Goal: Transaction & Acquisition: Purchase product/service

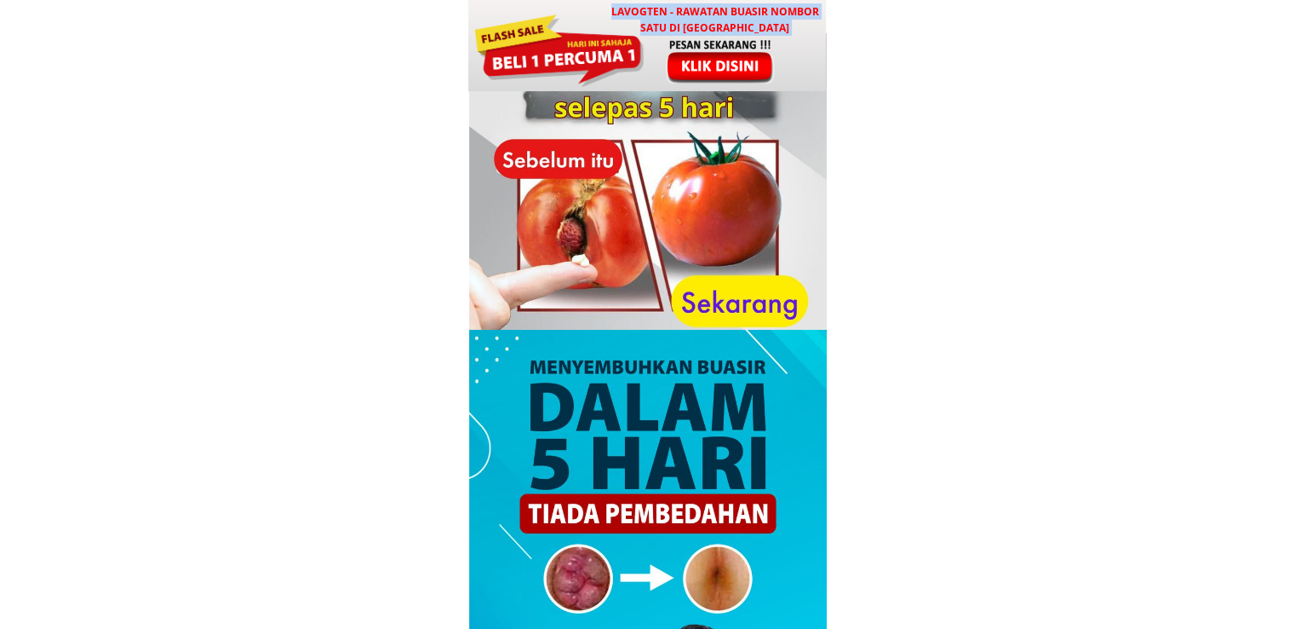
click at [659, 36] on div "LAVOGTEN - Rawatan Buasir Nombor Satu di [GEOGRAPHIC_DATA]" at bounding box center [647, 45] width 359 height 91
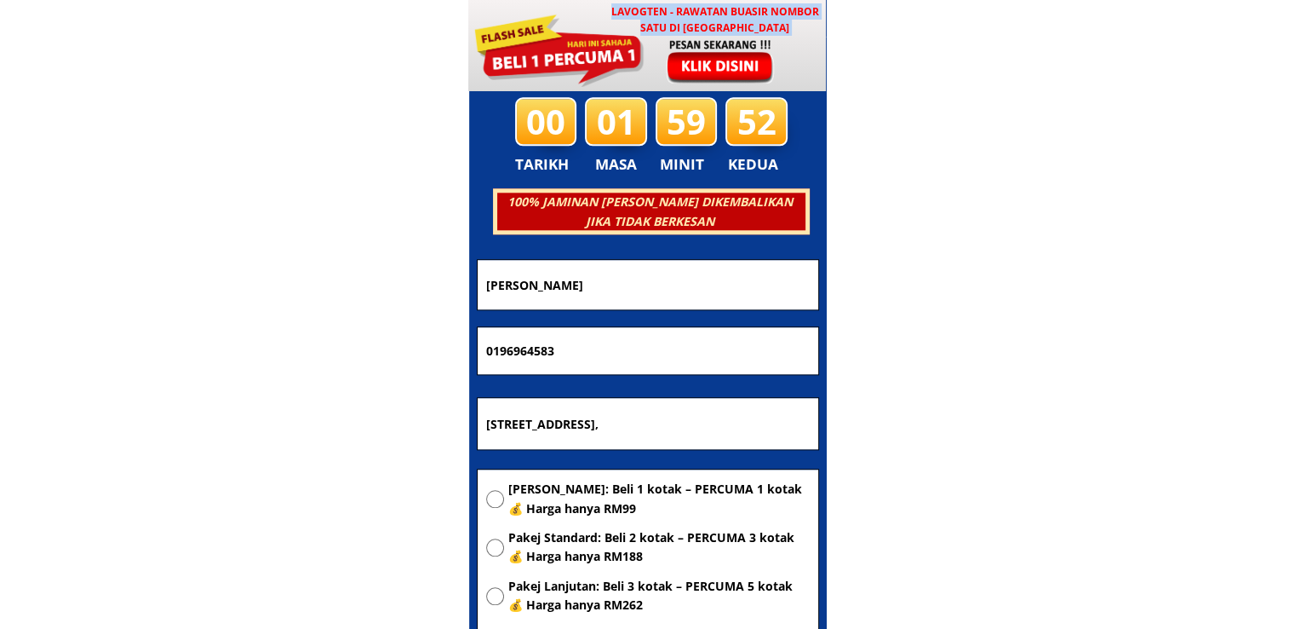
scroll to position [8212, 0]
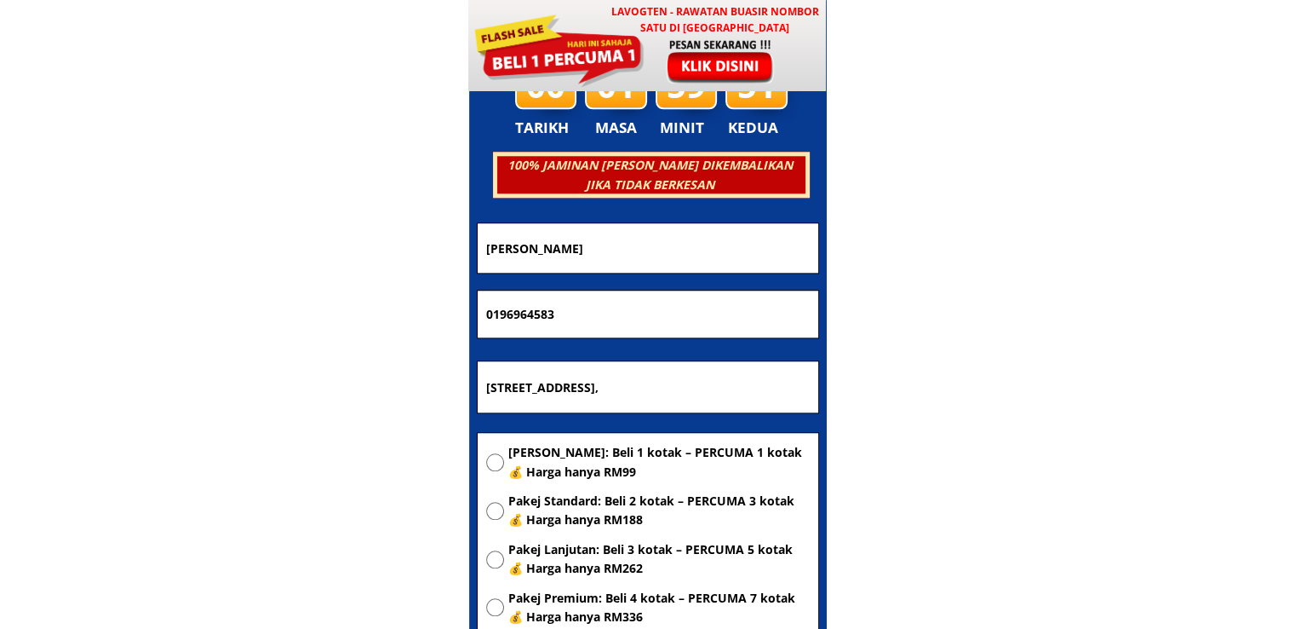
drag, startPoint x: 687, startPoint y: 241, endPoint x: 382, endPoint y: 243, distance: 305.8
click at [385, 244] on body "LAVOGTEN - Rawatan Buasir Nombor Satu di Malaysia Dengarkan pengalaman hebat pe…" at bounding box center [647, 488] width 1295 height 17400
paste input "Lyna Gansaun"
type input "Lyna Gansaun"
drag, startPoint x: 606, startPoint y: 321, endPoint x: 336, endPoint y: 303, distance: 270.6
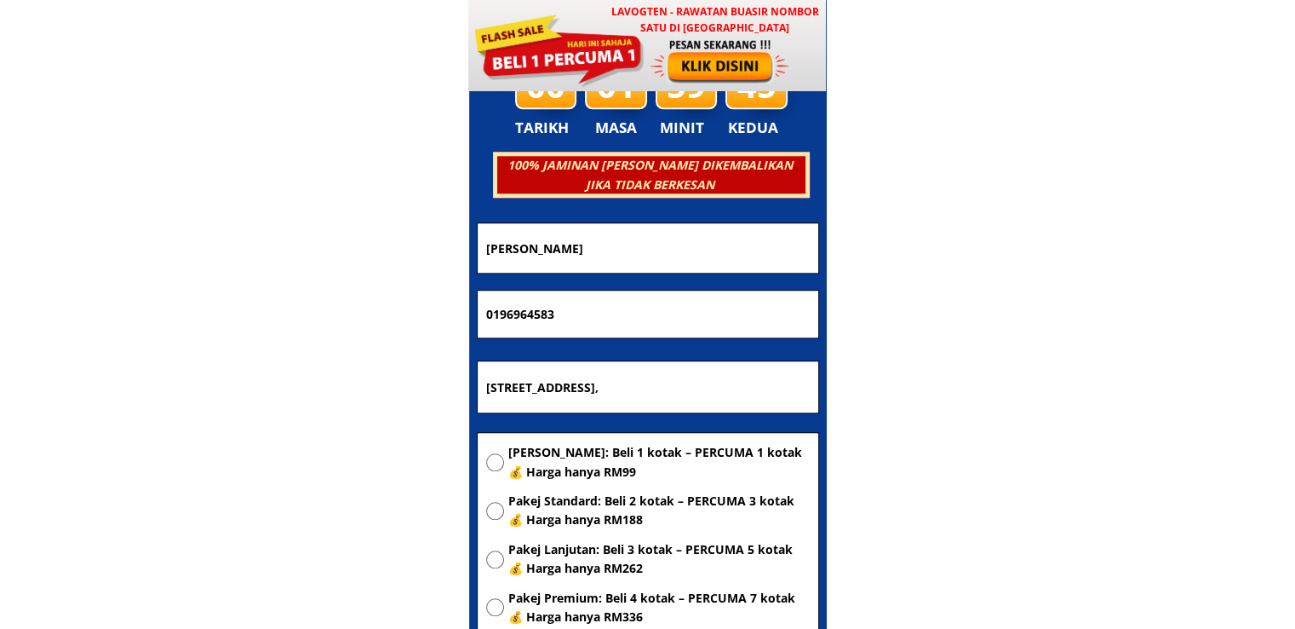
click at [336, 303] on body "LAVOGTEN - Rawatan Buasir Nombor Satu di Malaysia Dengarkan pengalaman hebat pe…" at bounding box center [647, 488] width 1295 height 17400
paste input "9506209"
type input "0199506209"
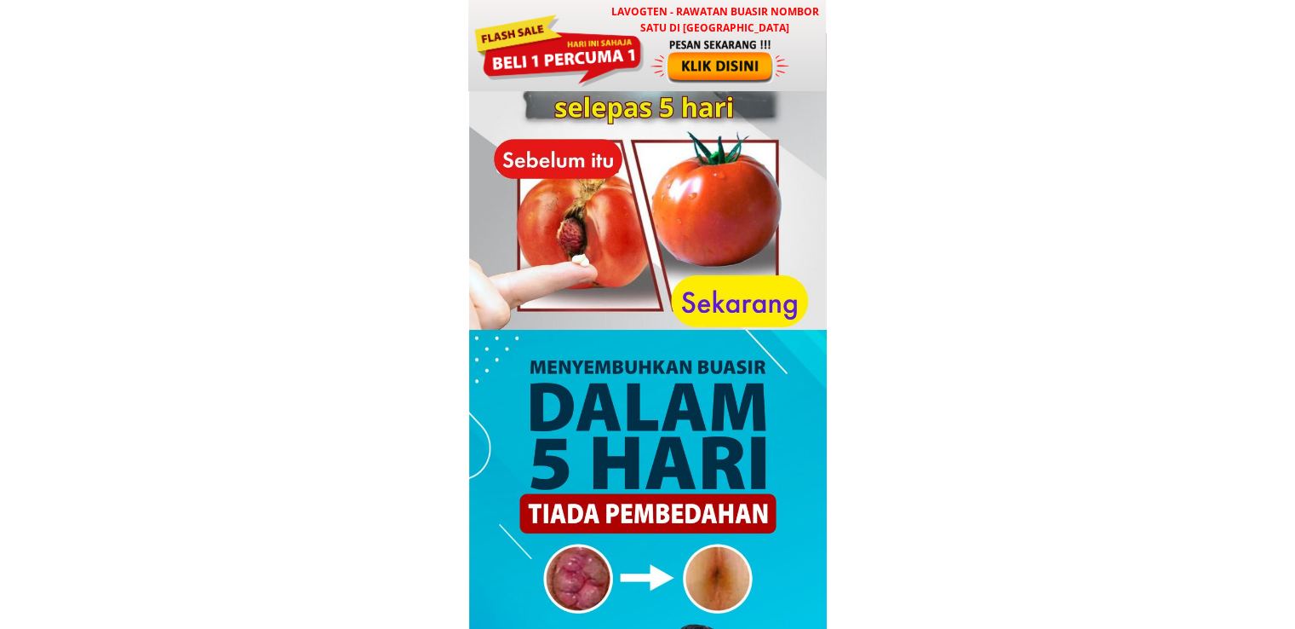
click at [634, 53] on div at bounding box center [559, 48] width 172 height 77
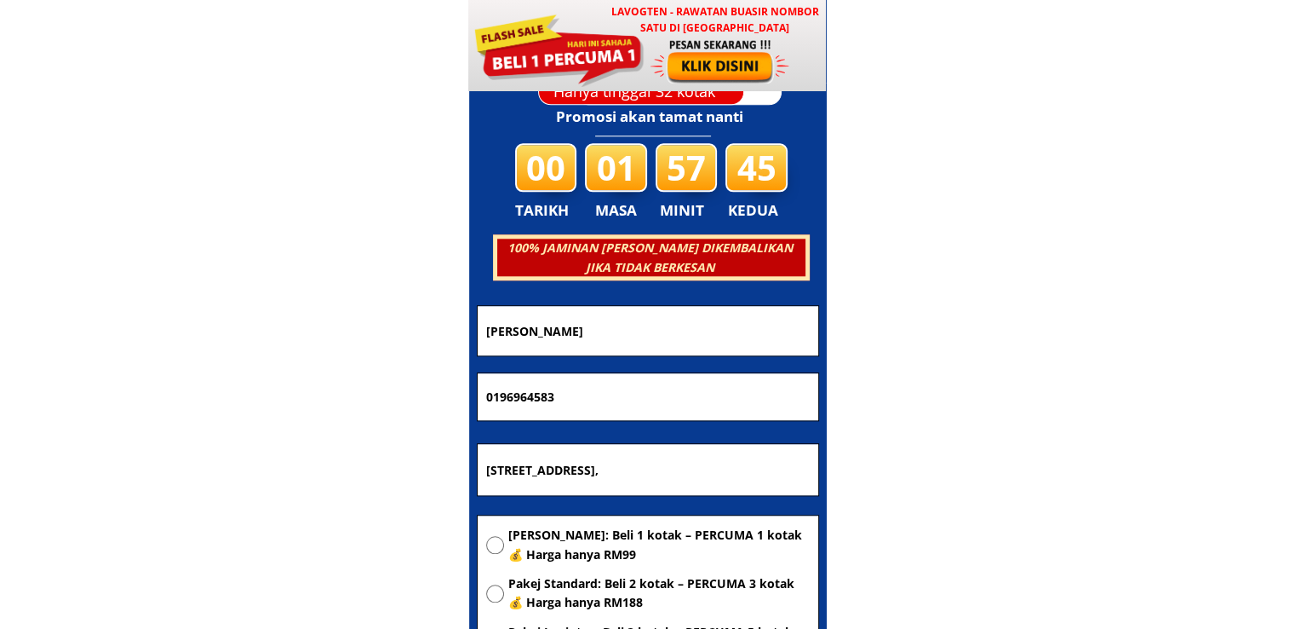
scroll to position [8212, 0]
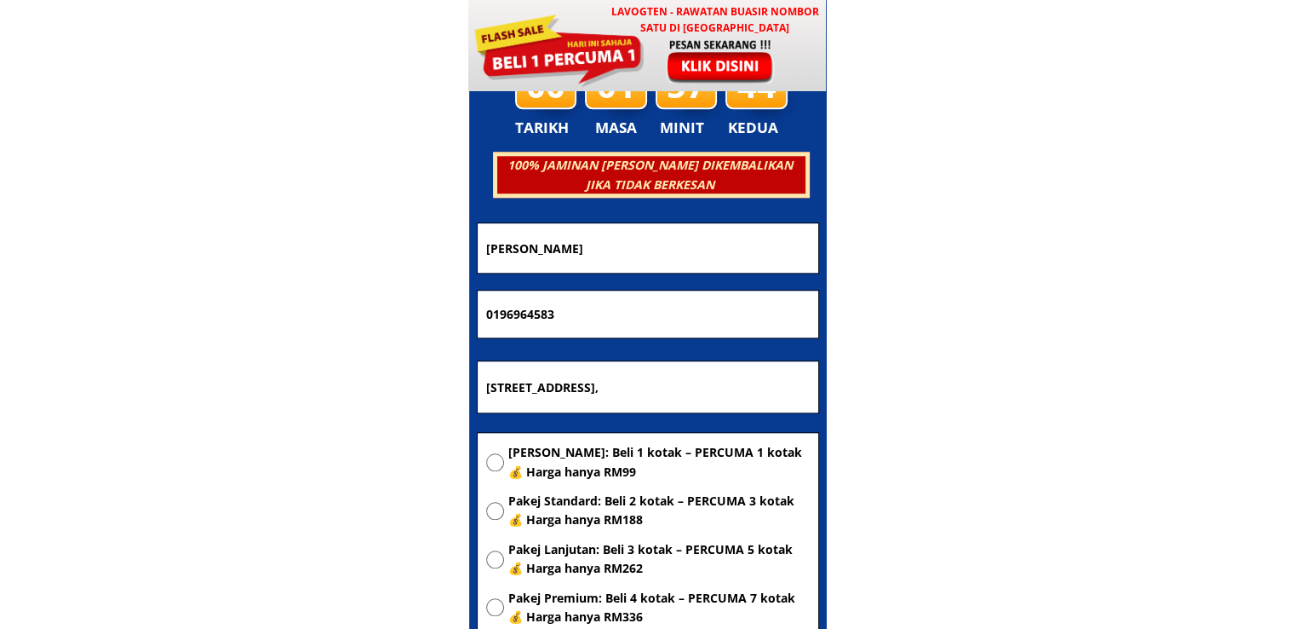
drag, startPoint x: 709, startPoint y: 386, endPoint x: 184, endPoint y: 387, distance: 524.6
click at [184, 387] on body "LAVOGTEN - Rawatan Buasir Nombor Satu di Malaysia Dengarkan pengalaman hebat pe…" at bounding box center [647, 488] width 1295 height 17400
paste input "Kuching"
type input "Kuching"
drag, startPoint x: 603, startPoint y: 328, endPoint x: 311, endPoint y: 324, distance: 292.1
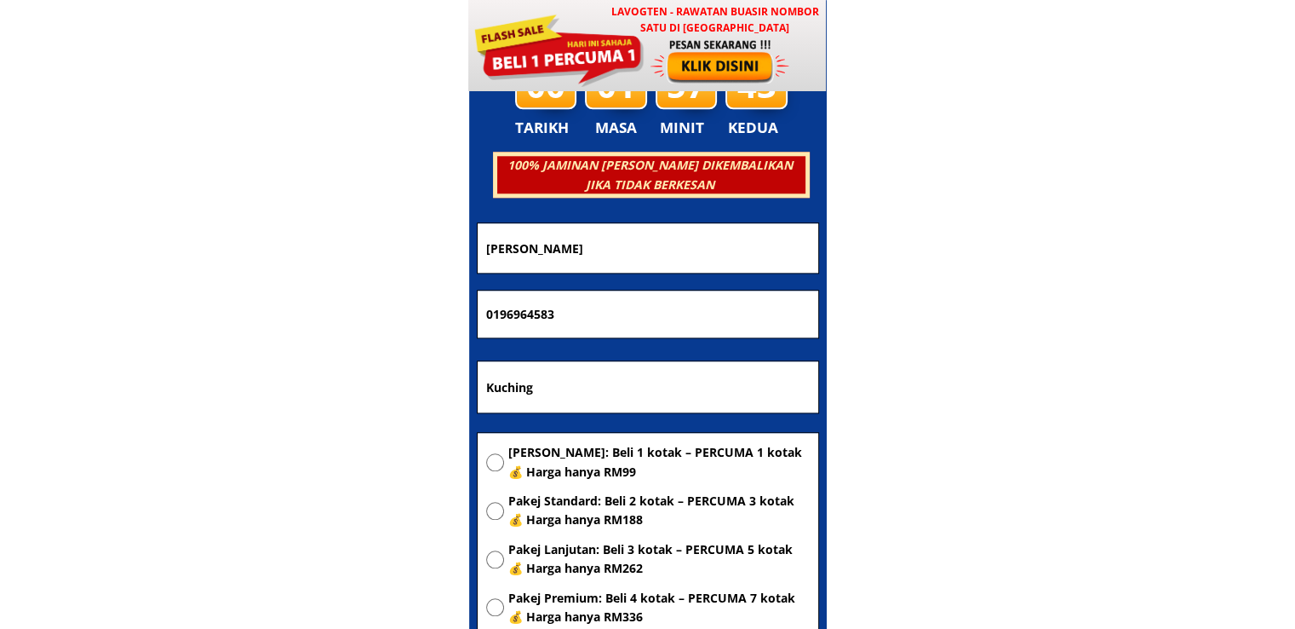
click at [311, 324] on body "LAVOGTEN - Rawatan Buasir Nombor Satu di Malaysia Dengarkan pengalaman hebat pe…" at bounding box center [647, 488] width 1295 height 17400
paste input "7406620"
type input "0197406620"
drag, startPoint x: 640, startPoint y: 253, endPoint x: 273, endPoint y: 250, distance: 367.1
click at [273, 250] on body "LAVOGTEN - Rawatan Buasir Nombor Satu di Malaysia Dengarkan pengalaman hebat pe…" at bounding box center [647, 488] width 1295 height 17400
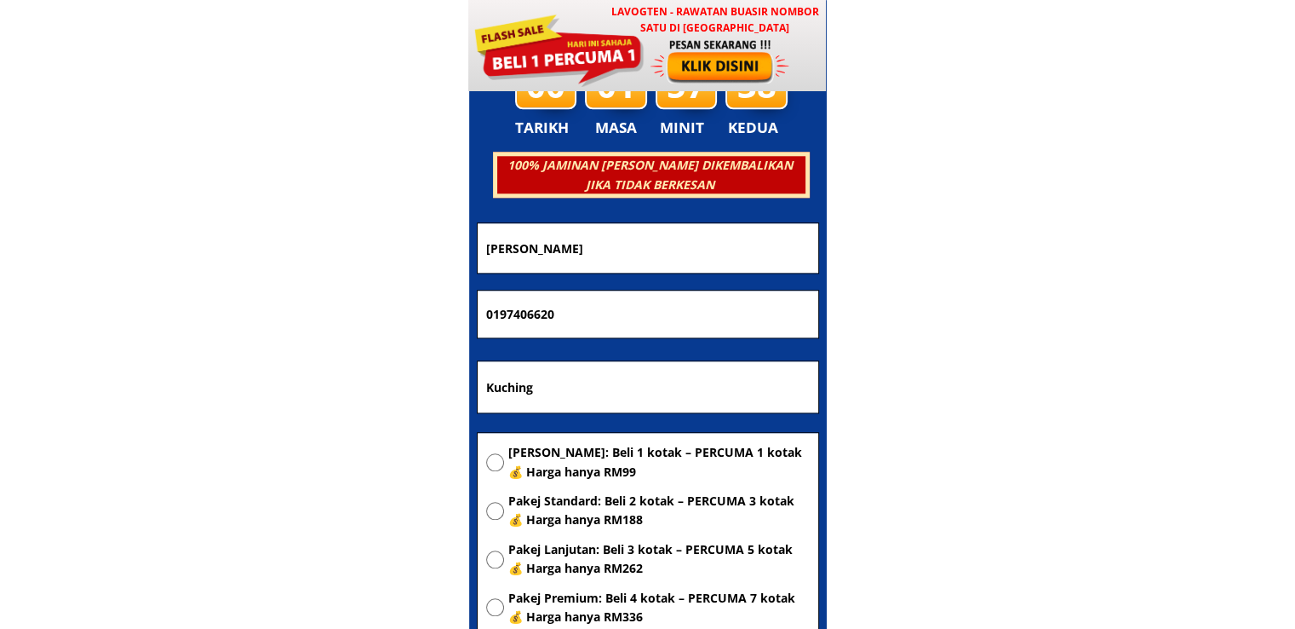
paste input "HASLINAWATI BT [PERSON_NAME]"
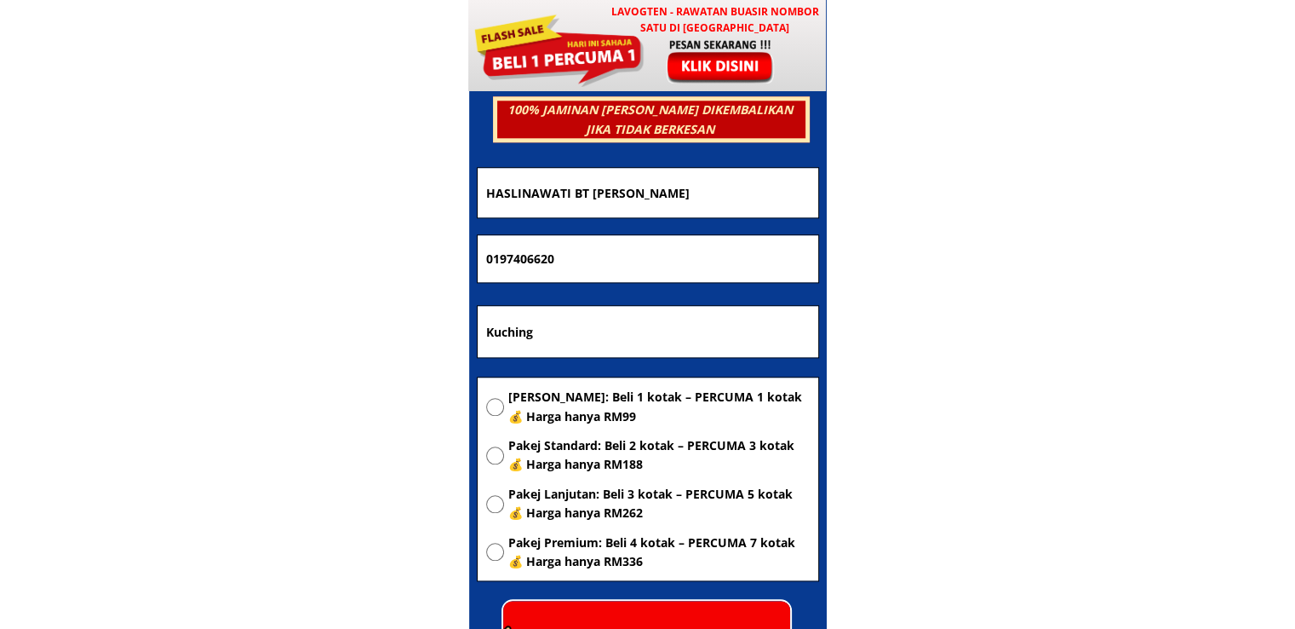
scroll to position [8297, 0]
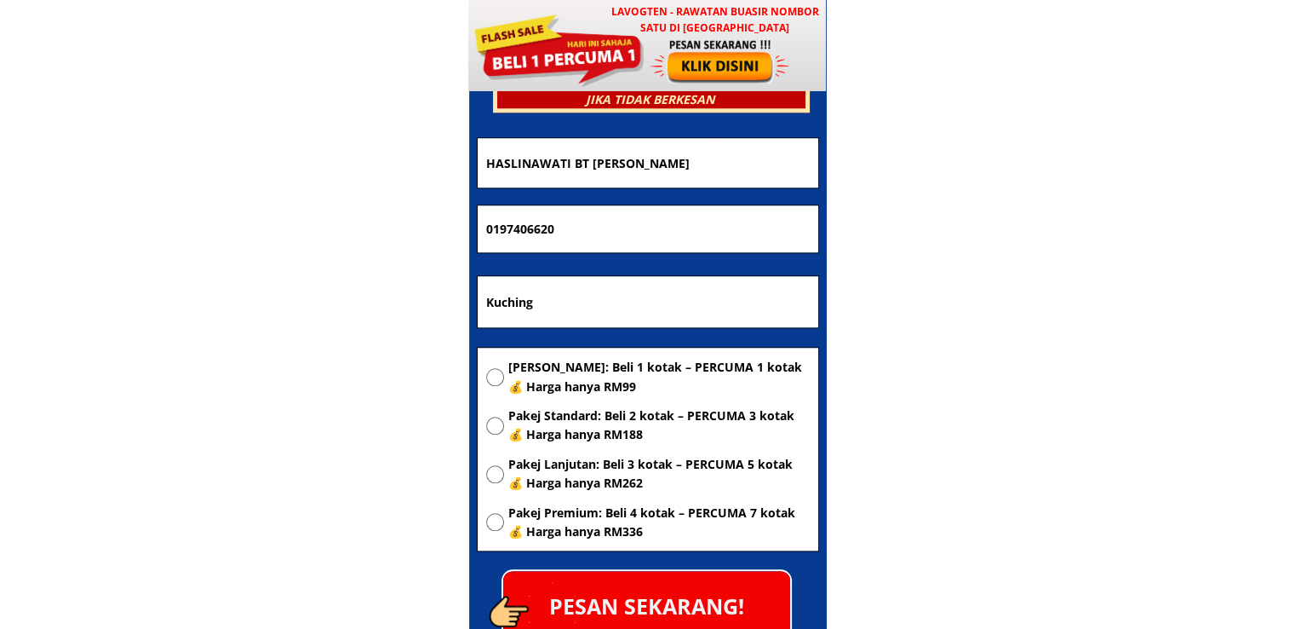
type input "HASLINAWATI BT [PERSON_NAME]"
click at [562, 388] on span "[PERSON_NAME]: Beli 1 kotak – PERCUMA 1 kotak 💰 Harga hanya RM99" at bounding box center [658, 377] width 301 height 38
radio input "true"
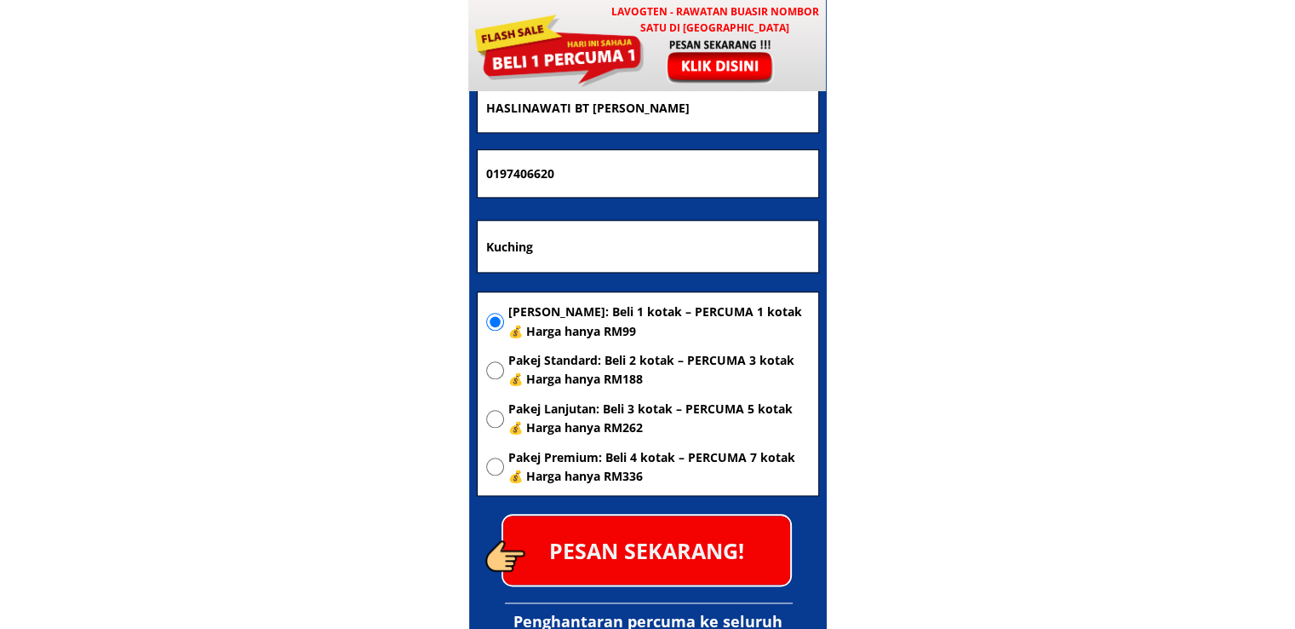
scroll to position [8382, 0]
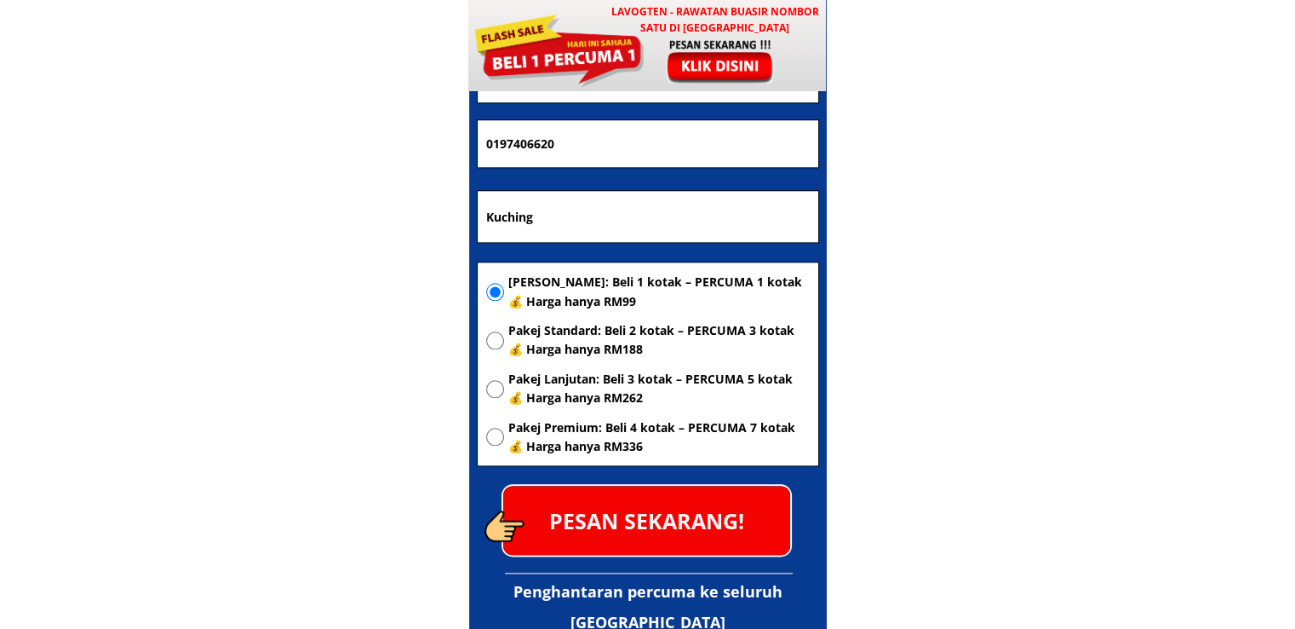
click at [662, 528] on p "PESAN SEKARANG!" at bounding box center [646, 519] width 287 height 69
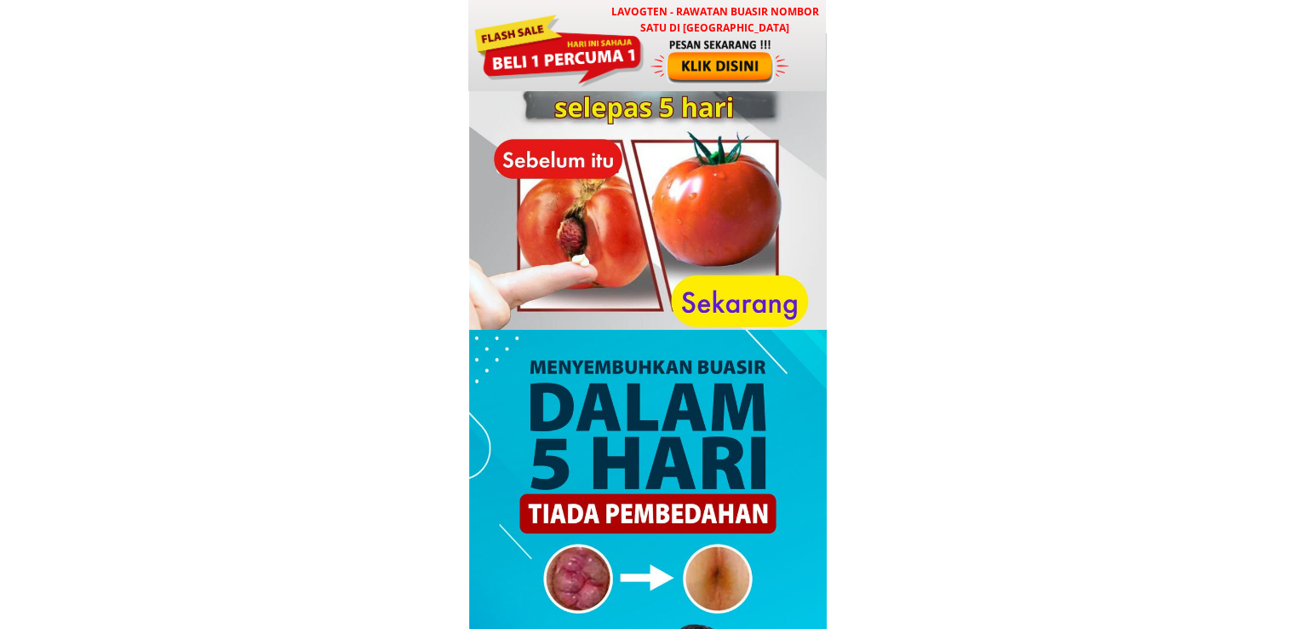
click at [702, 61] on div at bounding box center [721, 60] width 141 height 47
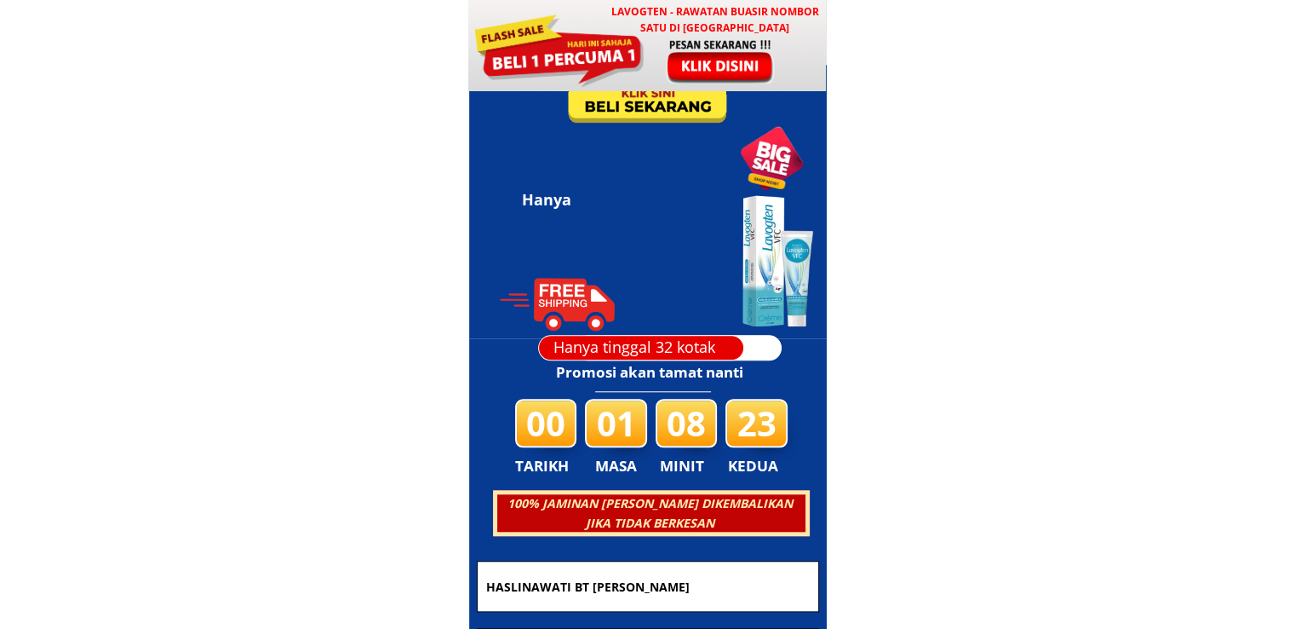
scroll to position [8212, 0]
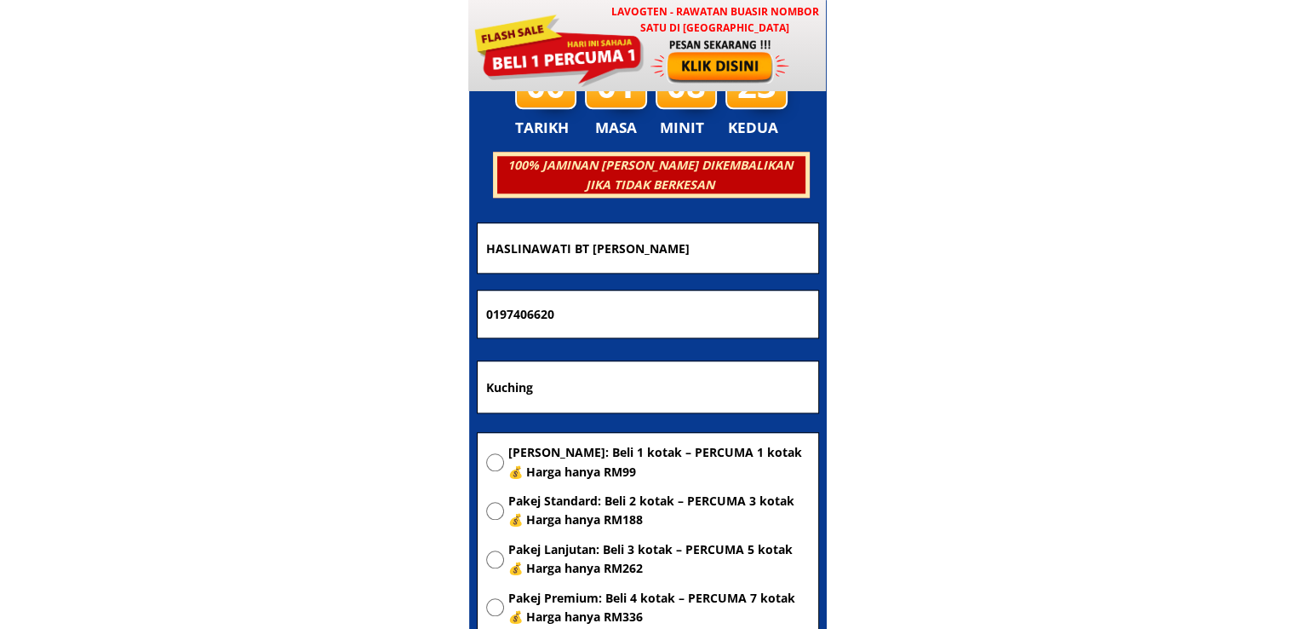
drag, startPoint x: 401, startPoint y: 405, endPoint x: 330, endPoint y: 406, distance: 70.7
click at [341, 406] on body "LAVOGTEN - Rawatan Buasir Nombor Satu di [GEOGRAPHIC_DATA] Dengarkan pengalaman…" at bounding box center [647, 488] width 1295 height 17400
paste input "[STREET_ADDRESS]"
type input "[STREET_ADDRESS]"
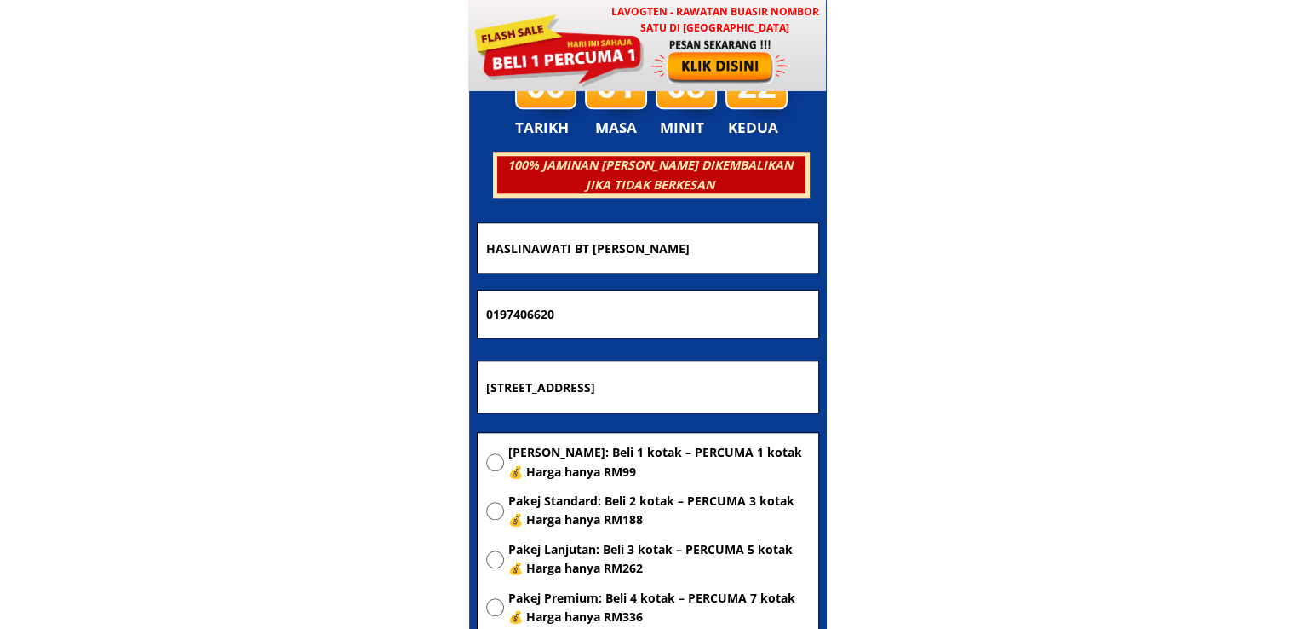
scroll to position [0, 0]
drag, startPoint x: 650, startPoint y: 312, endPoint x: 113, endPoint y: 314, distance: 536.6
click at [116, 314] on body "LAVOGTEN - Rawatan Buasir Nombor Satu di [GEOGRAPHIC_DATA] Dengarkan pengalaman…" at bounding box center [647, 488] width 1295 height 17400
paste input "5697961"
type input "0195697961"
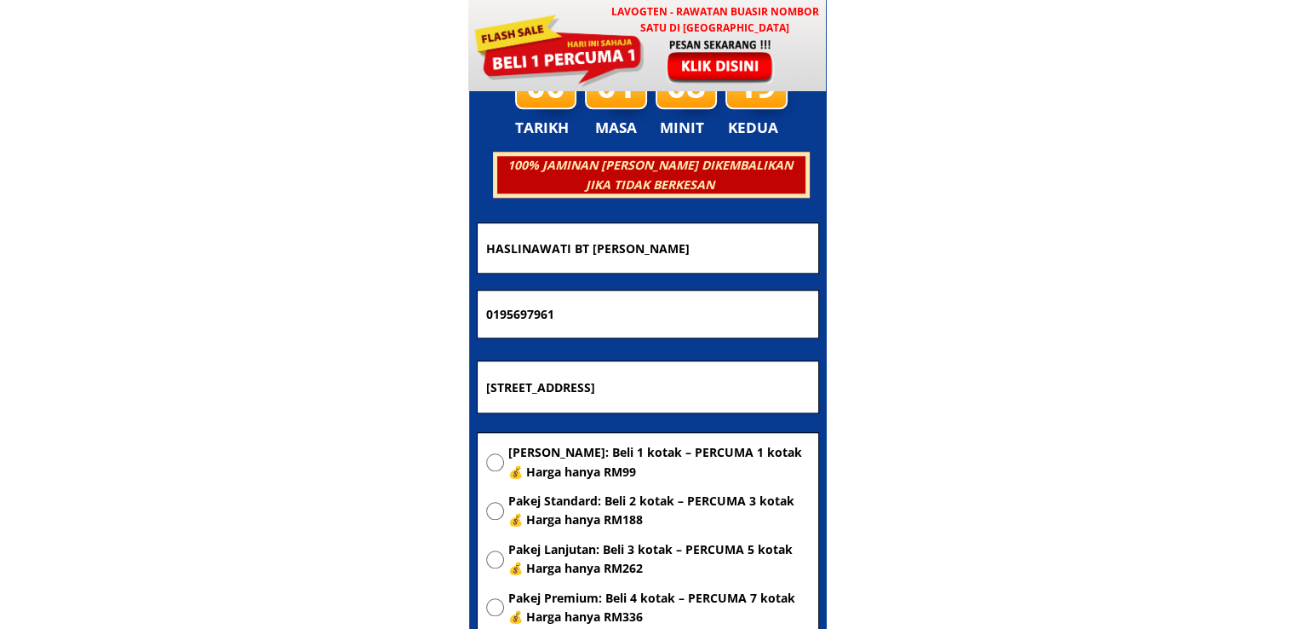
drag, startPoint x: 724, startPoint y: 256, endPoint x: 102, endPoint y: 244, distance: 621.8
click at [112, 243] on body "LAVOGTEN - Rawatan Buasir Nombor Satu di [GEOGRAPHIC_DATA] Dengarkan pengalaman…" at bounding box center [647, 488] width 1295 height 17400
paste input "KHAIRIYAH BT [PERSON_NAME]"
type input "KHAIRIYAH BT [PERSON_NAME]"
click at [583, 471] on span "[PERSON_NAME]: Beli 1 kotak – PERCUMA 1 kotak 💰 Harga hanya RM99" at bounding box center [658, 462] width 301 height 38
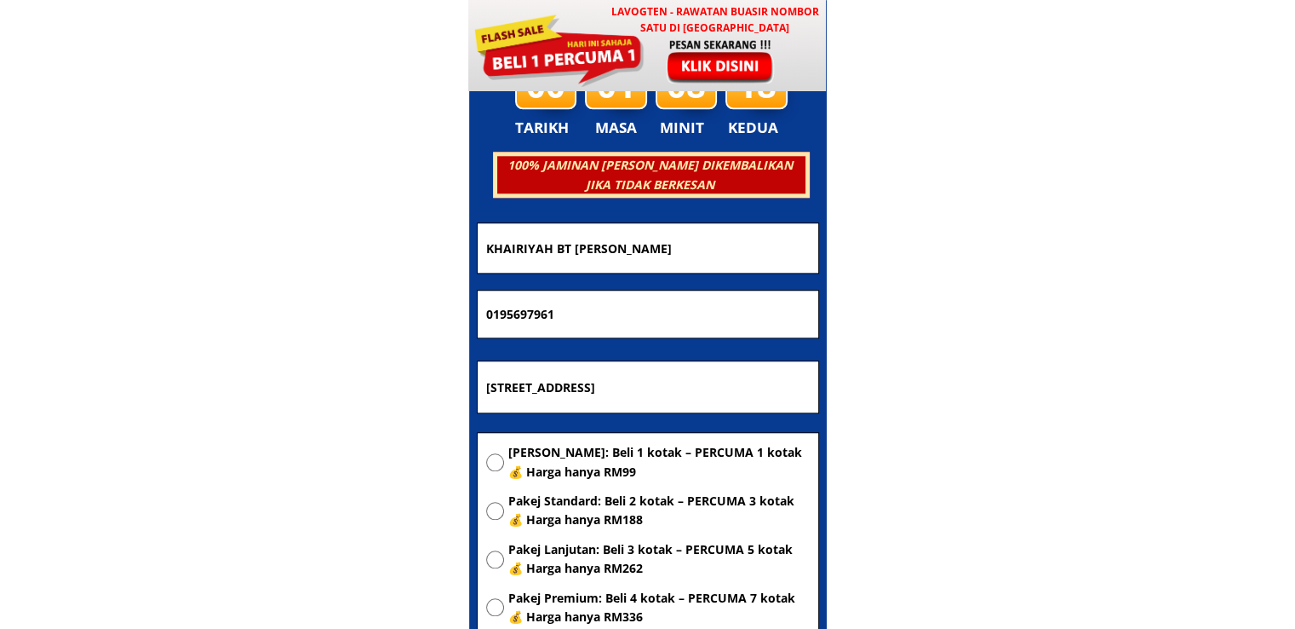
radio input "true"
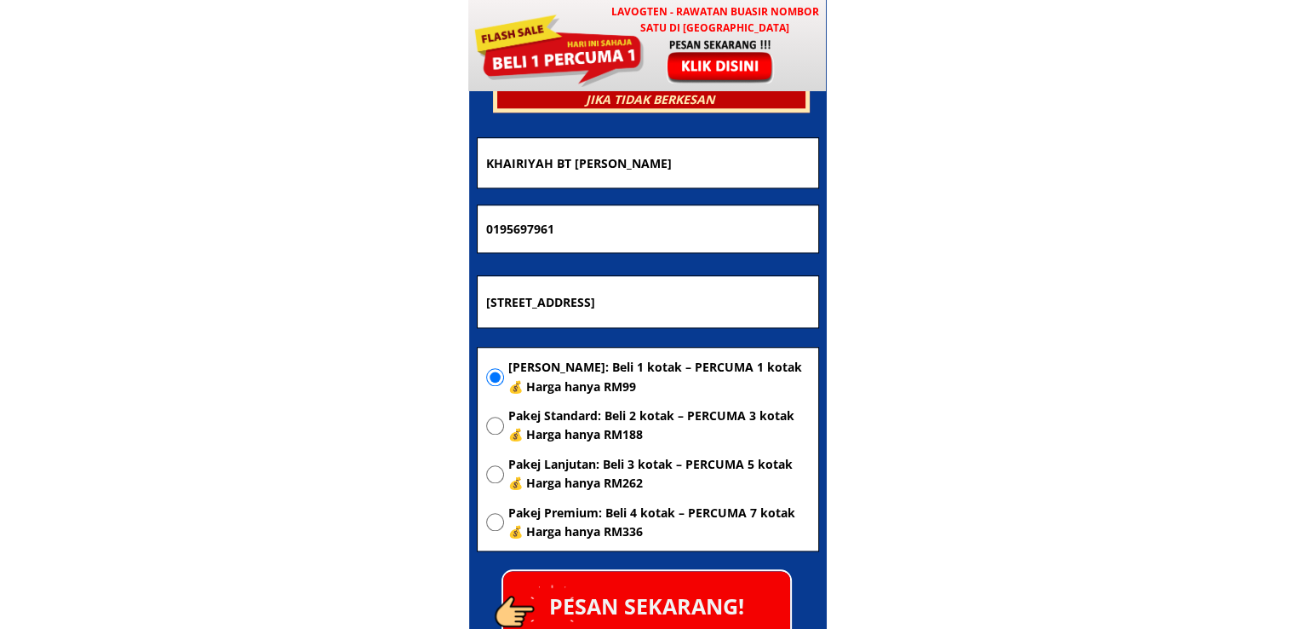
click at [698, 594] on p "PESAN SEKARANG!" at bounding box center [646, 605] width 287 height 69
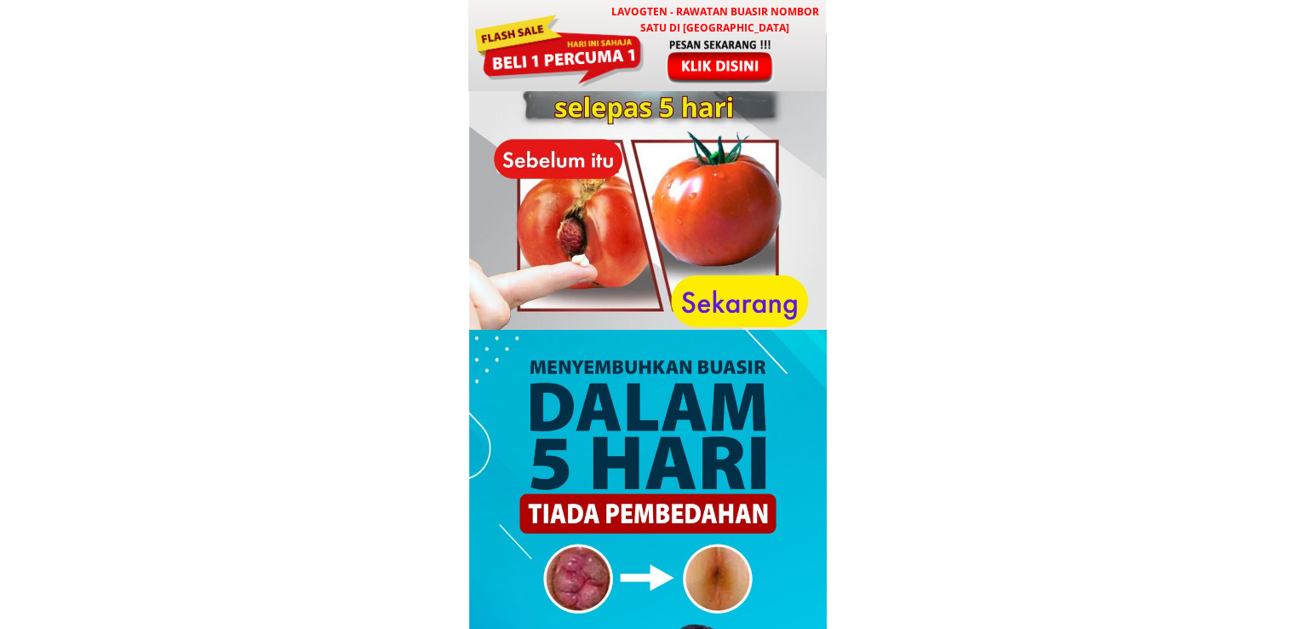
click at [722, 55] on div at bounding box center [721, 60] width 141 height 47
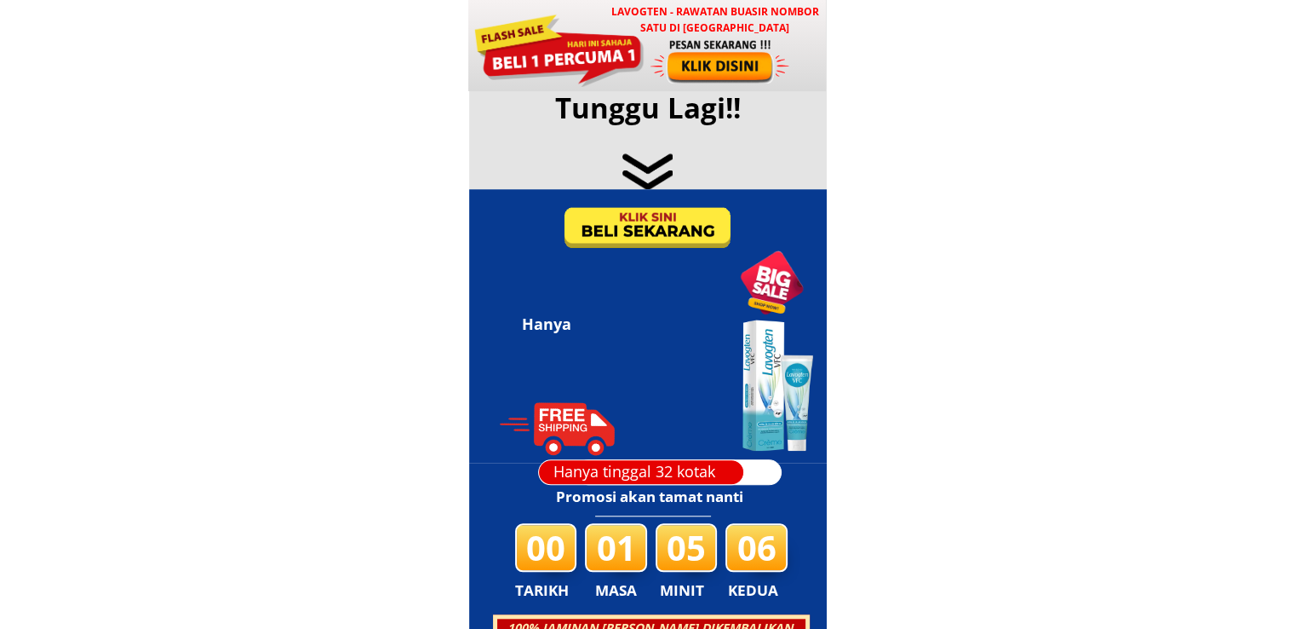
scroll to position [8212, 0]
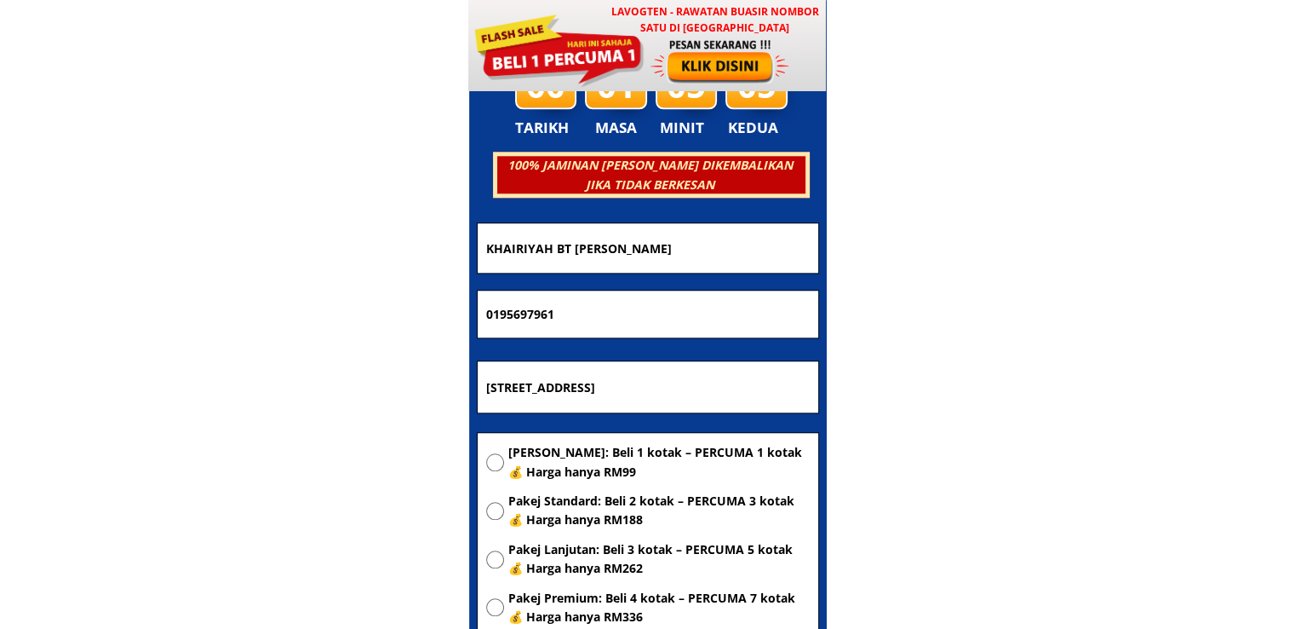
drag, startPoint x: 709, startPoint y: 237, endPoint x: 213, endPoint y: 244, distance: 495.7
click at [218, 244] on body "LAVOGTEN - Rawatan Buasir Nombor Satu di Malaysia Dengarkan pengalaman hebat pe…" at bounding box center [647, 488] width 1295 height 17400
paste input "𝑁𝑎𝑧𝑖𝑟𝑎ℎ"
type input "𝑁𝑎𝑧𝑖𝑟𝑎ℎ"
drag, startPoint x: 627, startPoint y: 328, endPoint x: 193, endPoint y: 301, distance: 434.3
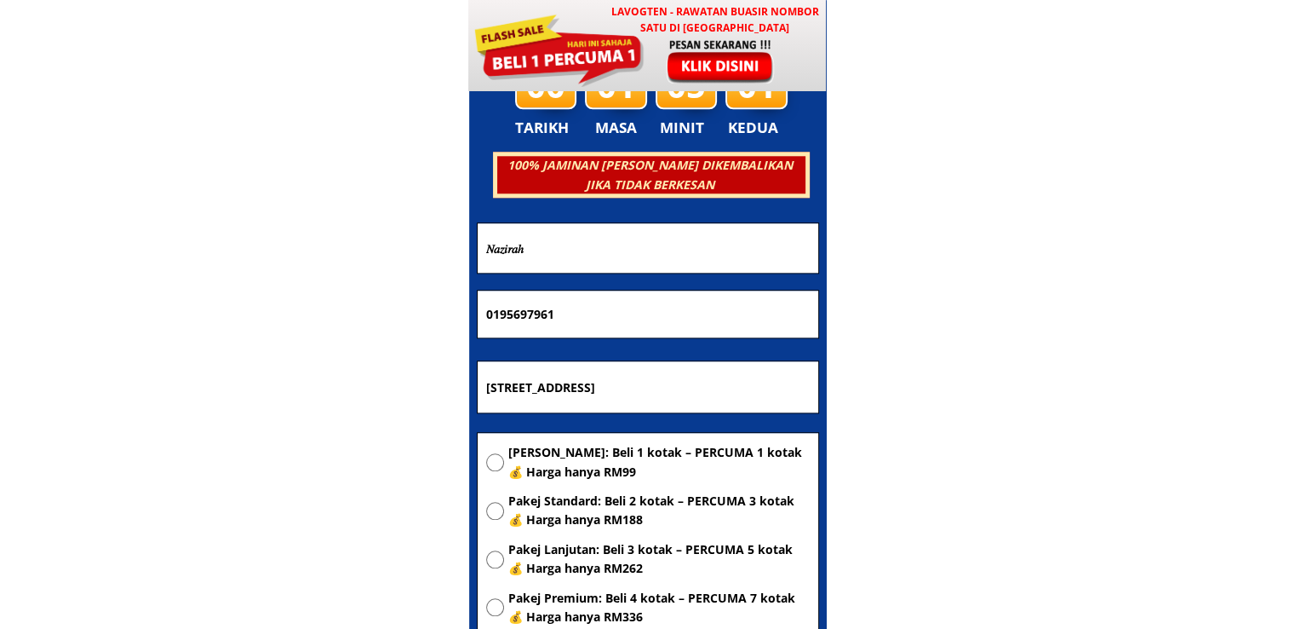
click at [215, 301] on body "LAVOGTEN - Rawatan Buasir Nombor Satu di Malaysia Dengarkan pengalaman hebat pe…" at bounding box center [647, 488] width 1295 height 17400
paste input "601137272046"
type input "601137272046"
click at [593, 382] on input "[STREET_ADDRESS]" at bounding box center [648, 386] width 332 height 51
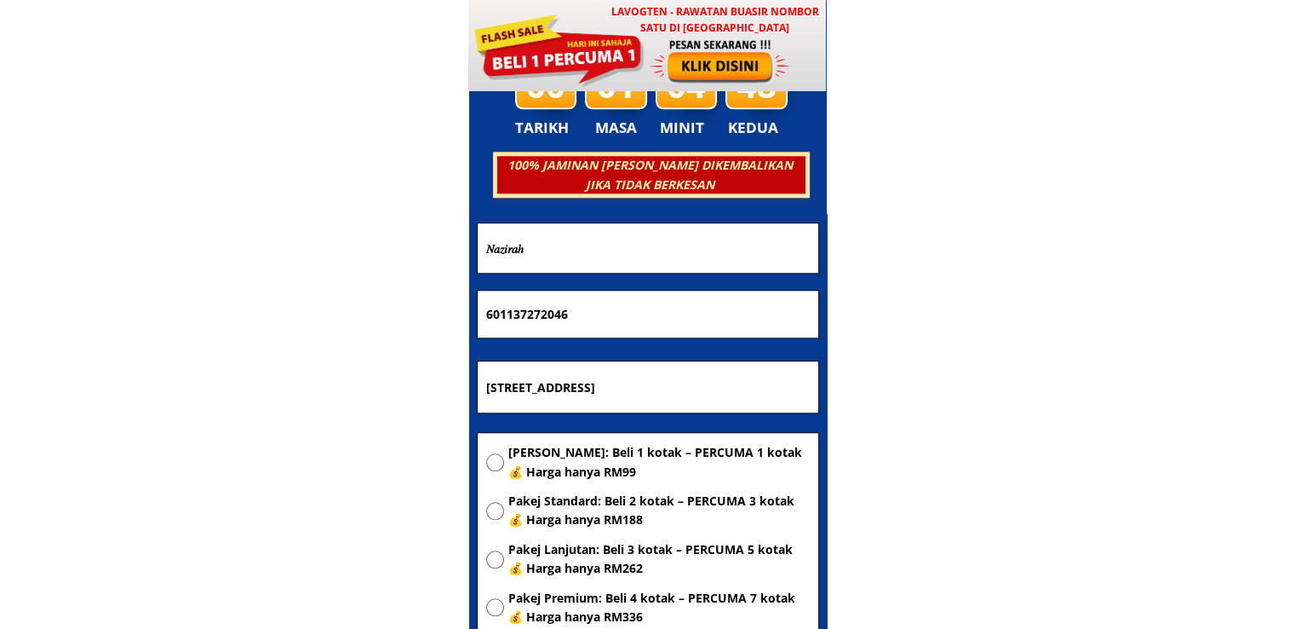
paste input "Kuala Lumpur"
type input "Kuala Lumpur"
click at [589, 455] on span "[PERSON_NAME]: Beli 1 kotak – PERCUMA 1 kotak 💰 Harga hanya RM99" at bounding box center [658, 462] width 301 height 38
radio input "true"
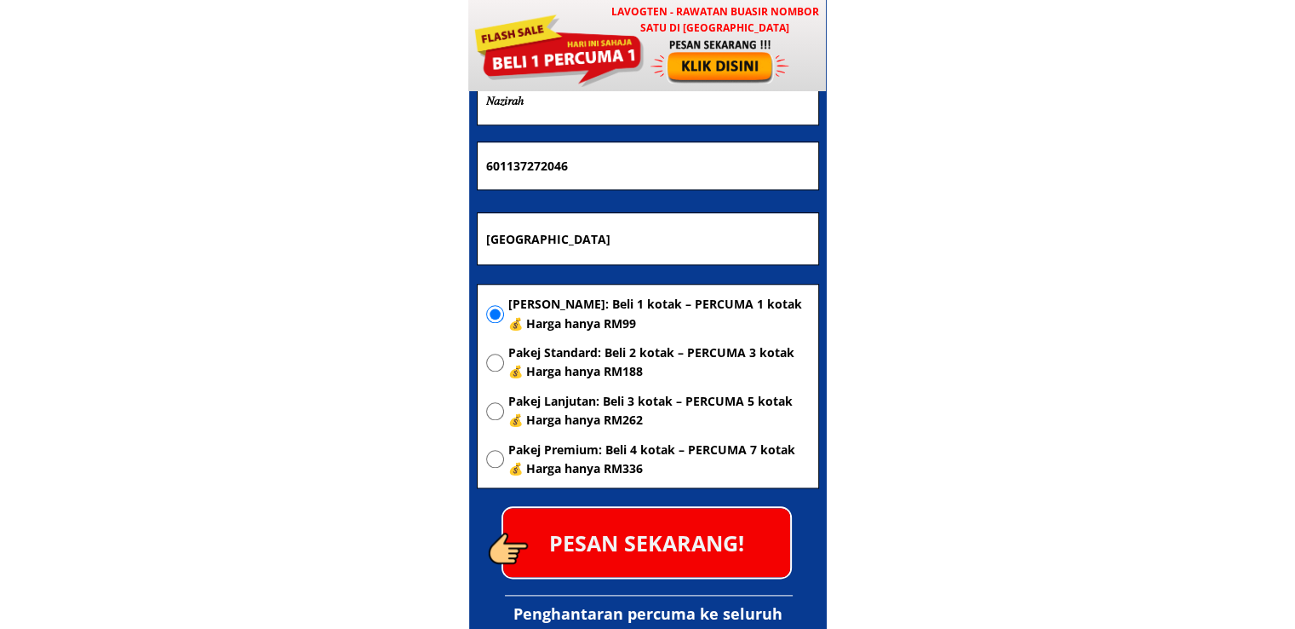
scroll to position [8382, 0]
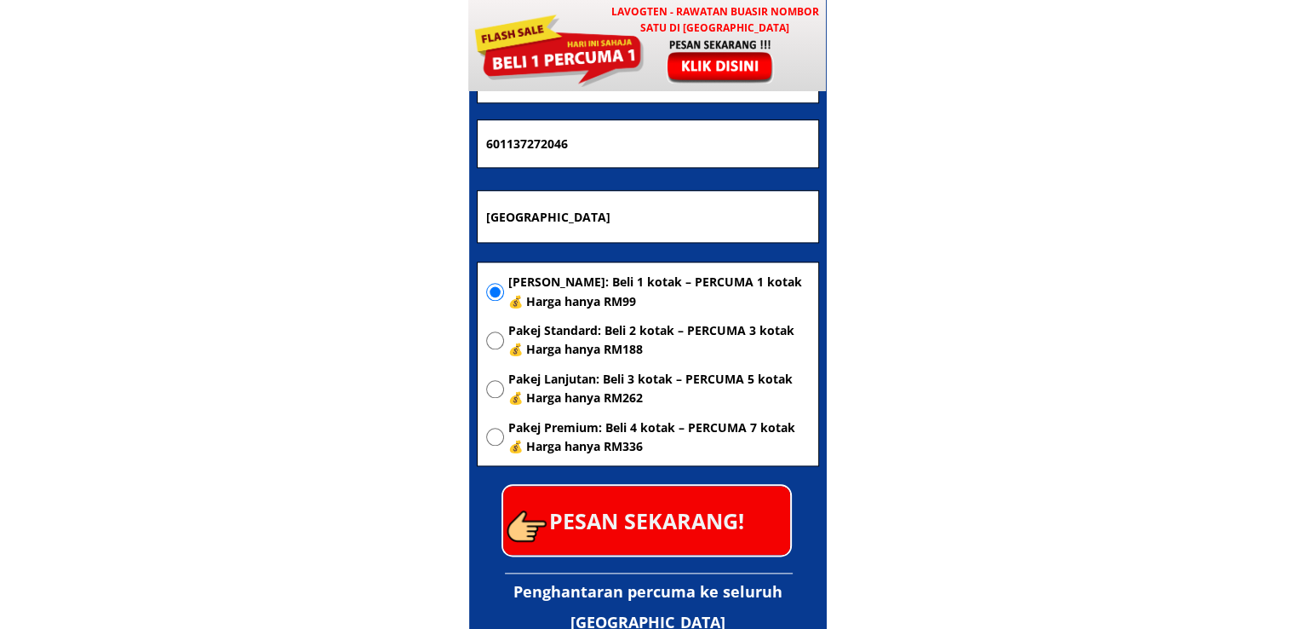
click at [679, 524] on p "PESAN SEKARANG!" at bounding box center [646, 519] width 287 height 69
